Goal: Check status: Check status

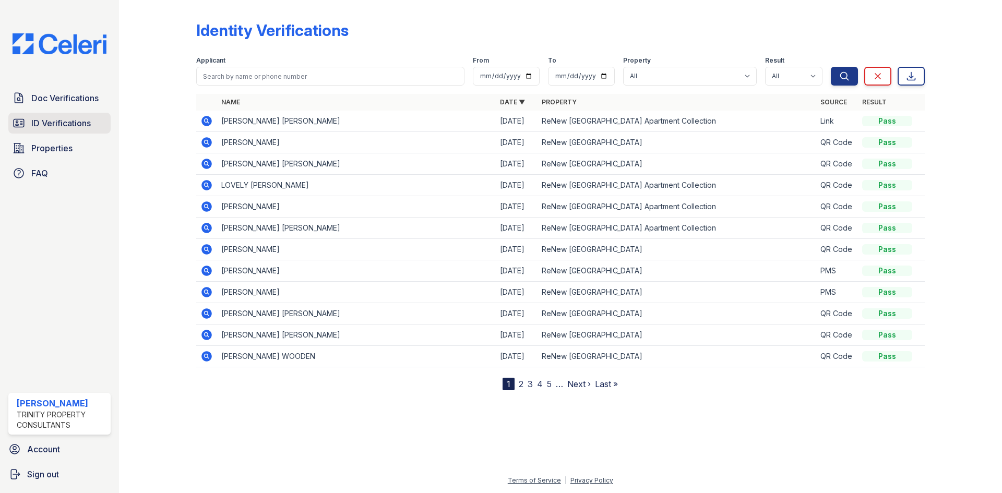
click at [80, 128] on span "ID Verifications" at bounding box center [60, 123] width 59 height 13
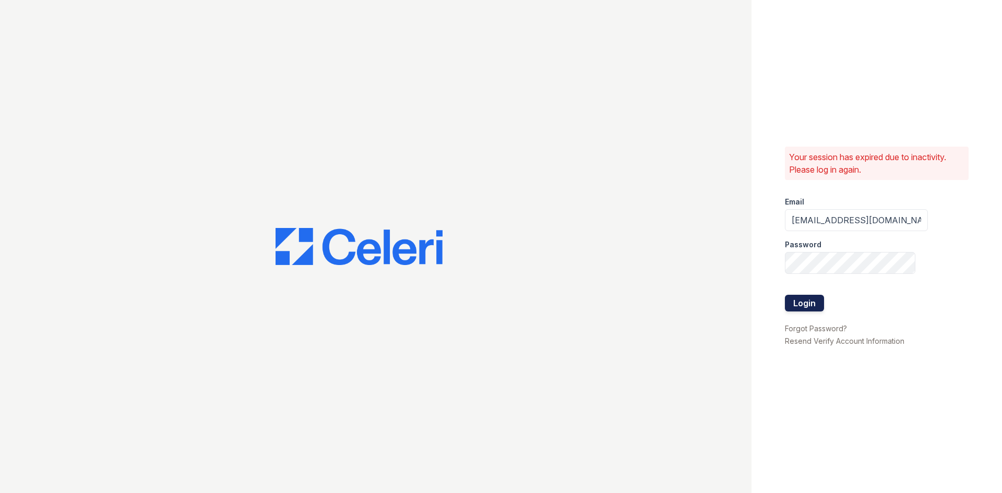
click at [799, 300] on button "Login" at bounding box center [804, 303] width 39 height 17
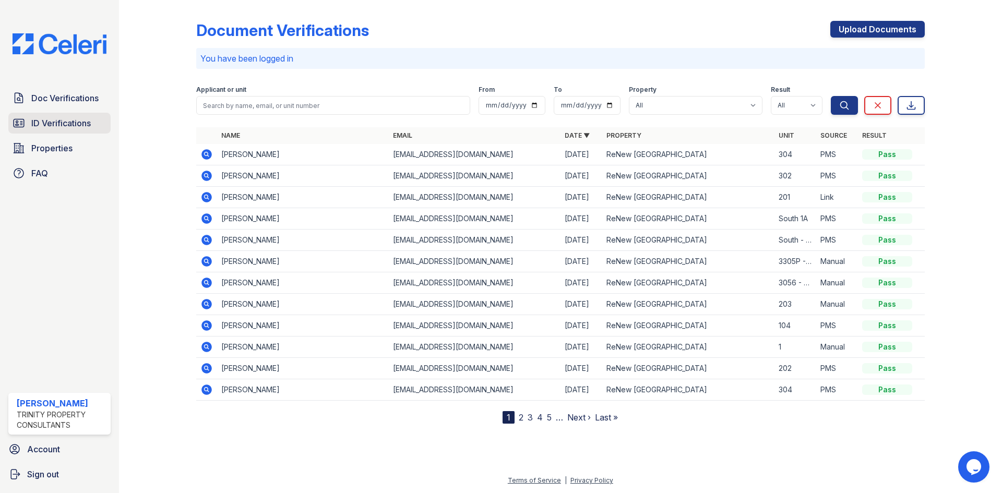
click at [88, 117] on span "ID Verifications" at bounding box center [60, 123] width 59 height 13
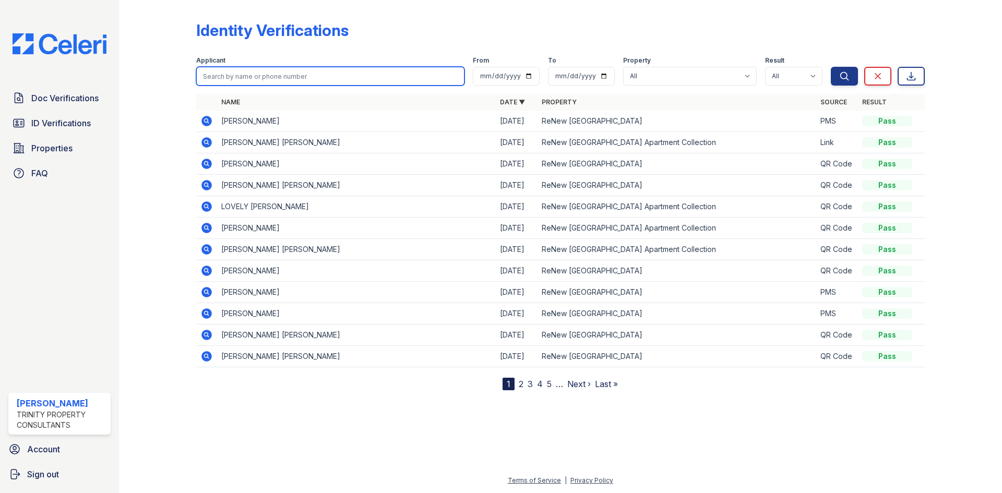
click at [247, 70] on input "search" at bounding box center [330, 76] width 268 height 19
type input "brady"
click at [831, 67] on button "Search" at bounding box center [844, 76] width 27 height 19
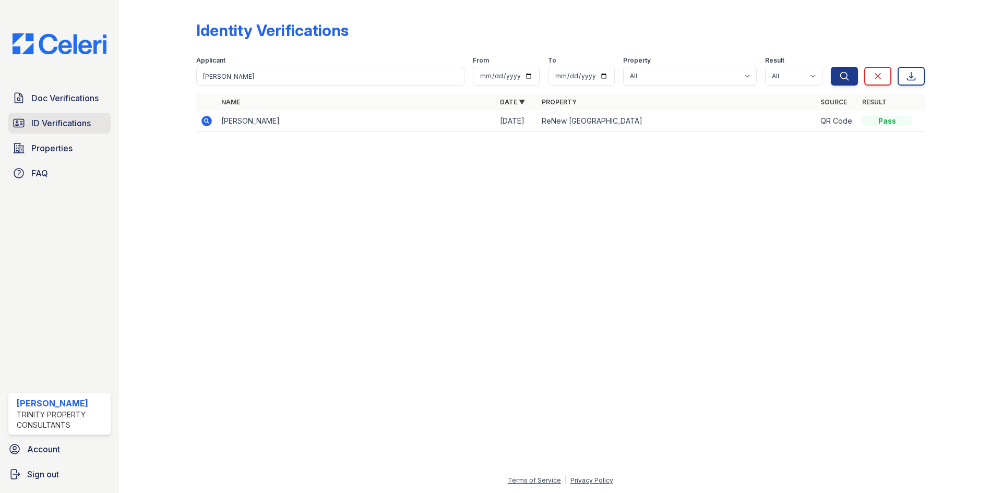
click at [73, 131] on link "ID Verifications" at bounding box center [59, 123] width 102 height 21
